Goal: Navigation & Orientation: Go to known website

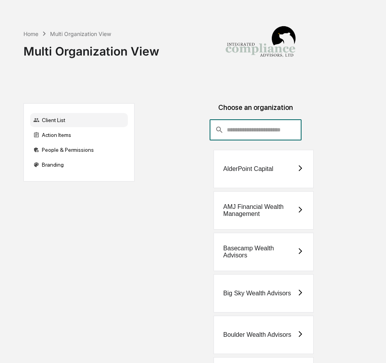
click at [241, 119] on input "consultant-dashboard__filter-organizations-search-bar" at bounding box center [264, 129] width 75 height 21
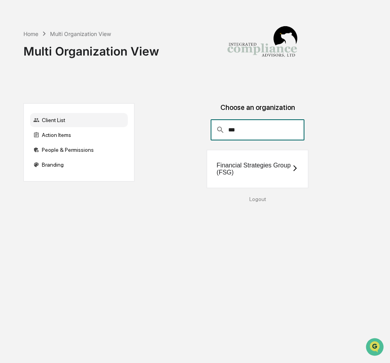
type input "***"
click at [263, 174] on div "Financial Strategies Group (FSG)" at bounding box center [254, 169] width 75 height 14
